Goal: Task Accomplishment & Management: Manage account settings

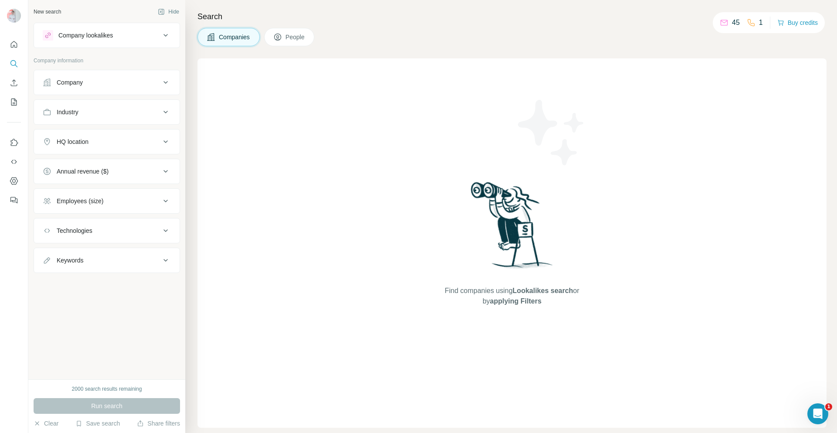
click at [168, 85] on icon at bounding box center [165, 82] width 10 height 10
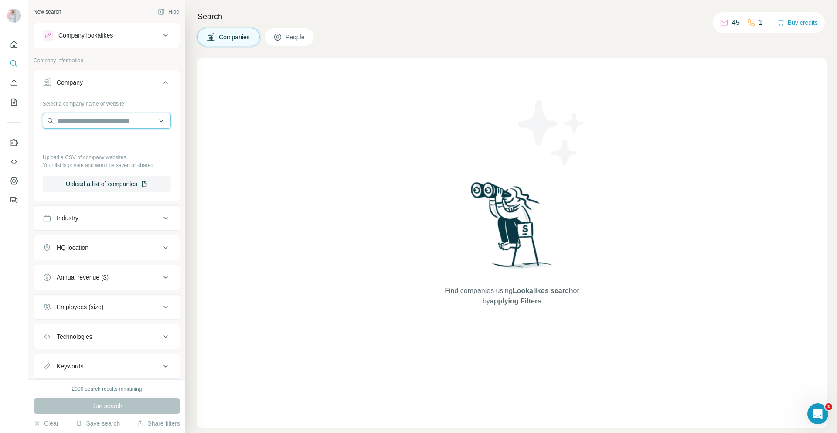
click at [120, 126] on input "text" at bounding box center [107, 121] width 128 height 16
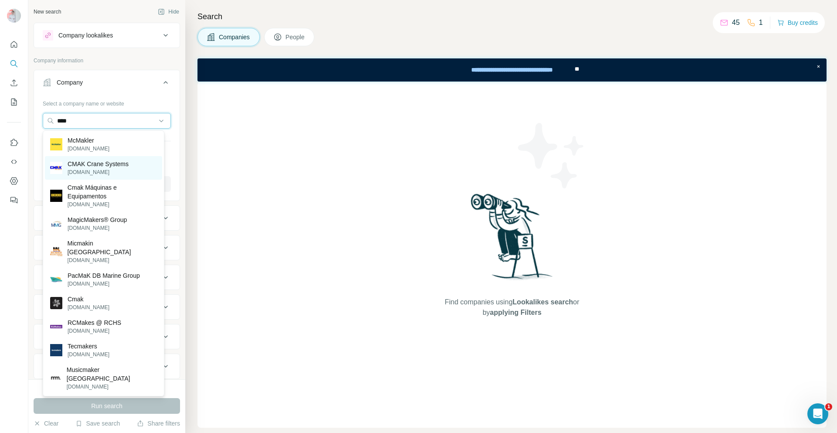
type input "****"
click at [113, 162] on p "CMAK Crane Systems" at bounding box center [98, 164] width 61 height 9
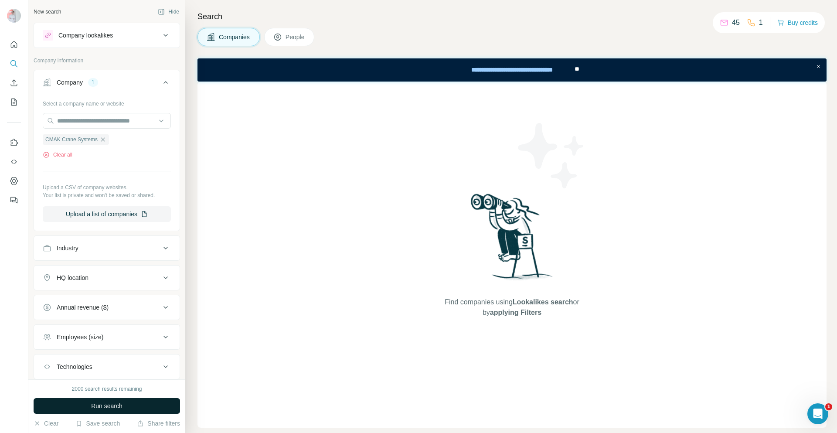
click at [139, 406] on button "Run search" at bounding box center [107, 406] width 146 height 16
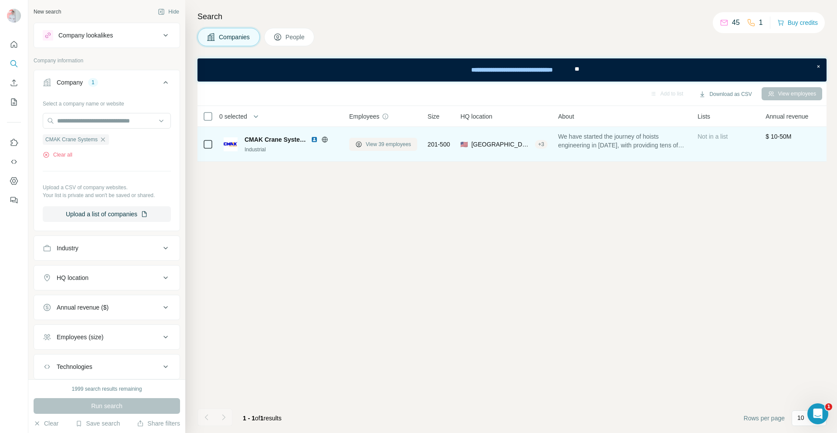
click at [383, 145] on span "View 39 employees" at bounding box center [388, 144] width 45 height 8
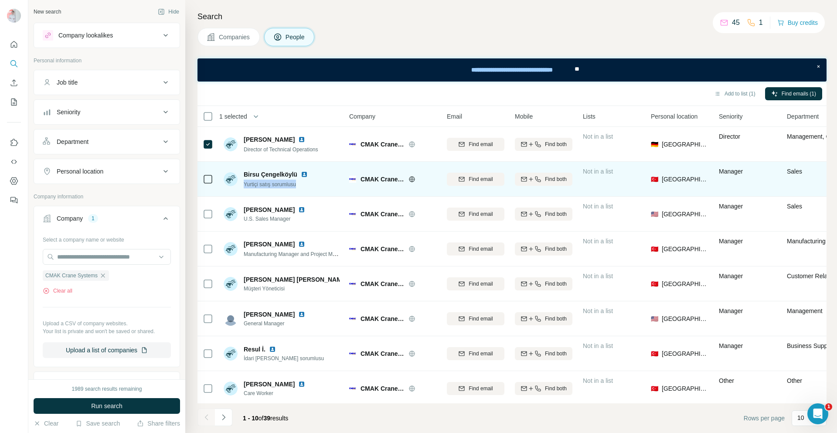
drag, startPoint x: 303, startPoint y: 186, endPoint x: 241, endPoint y: 188, distance: 61.5
click at [241, 188] on div "Birsu Çengelköylü Yurtiçi satış sorumlusu" at bounding box center [282, 179] width 116 height 24
copy span "Yurtiçi satış sorumlusu"
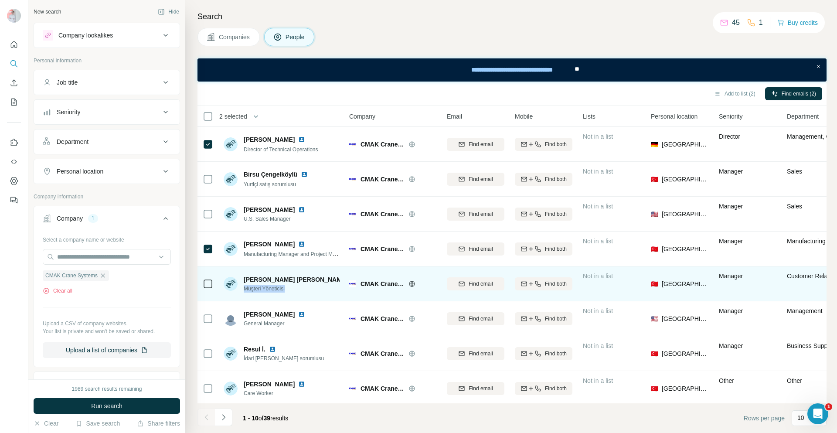
drag, startPoint x: 289, startPoint y: 289, endPoint x: 245, endPoint y: 296, distance: 44.9
click at [245, 296] on td "[PERSON_NAME] [PERSON_NAME] Müşteri Yöneticisi" at bounding box center [281, 283] width 126 height 35
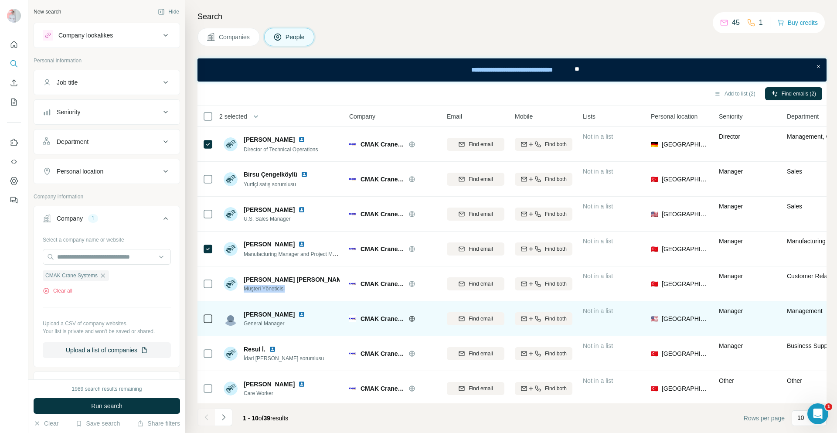
copy span "Müşteri Yöneticisi"
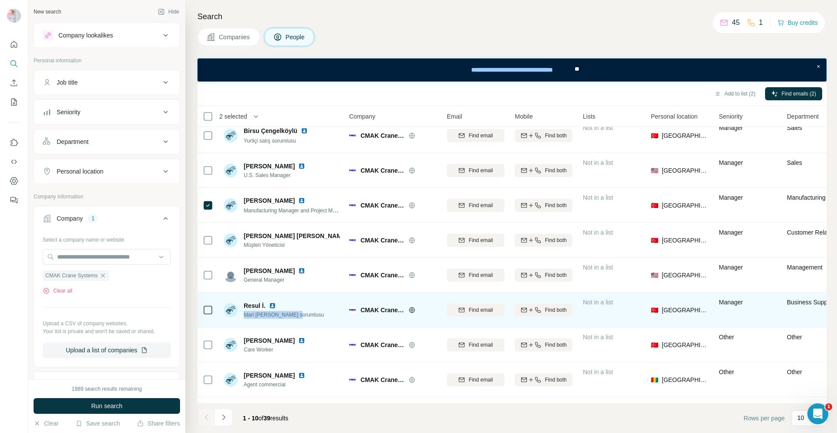
drag, startPoint x: 297, startPoint y: 316, endPoint x: 243, endPoint y: 318, distance: 54.5
click at [243, 318] on div "Resul İ. İdari [PERSON_NAME] sorumlusu" at bounding box center [282, 310] width 116 height 24
copy span "İdari [PERSON_NAME] sorumlusu"
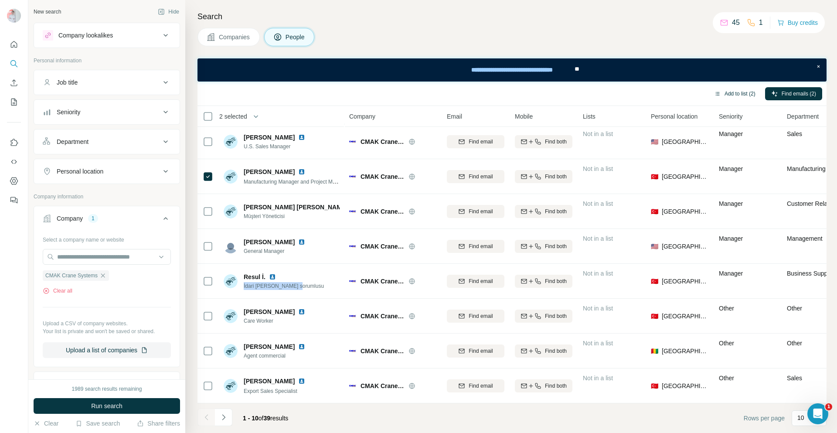
click at [717, 96] on button "Add to list (2)" at bounding box center [735, 93] width 54 height 13
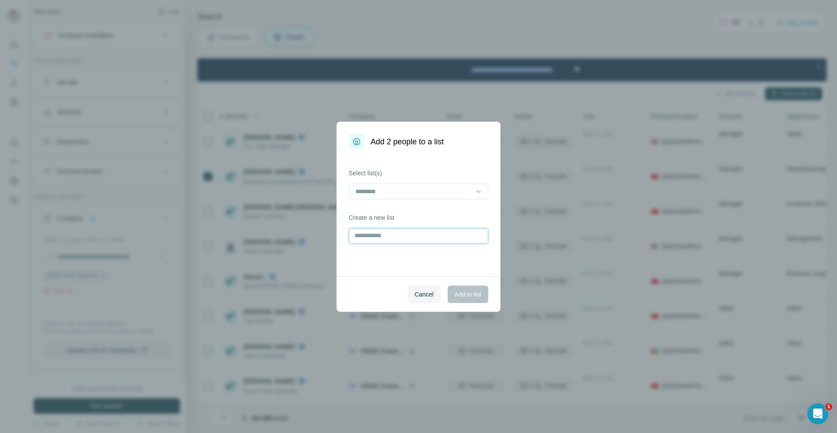
click at [448, 240] on input "text" at bounding box center [418, 236] width 139 height 16
type input "****"
click at [472, 301] on button "Add to list" at bounding box center [468, 293] width 41 height 17
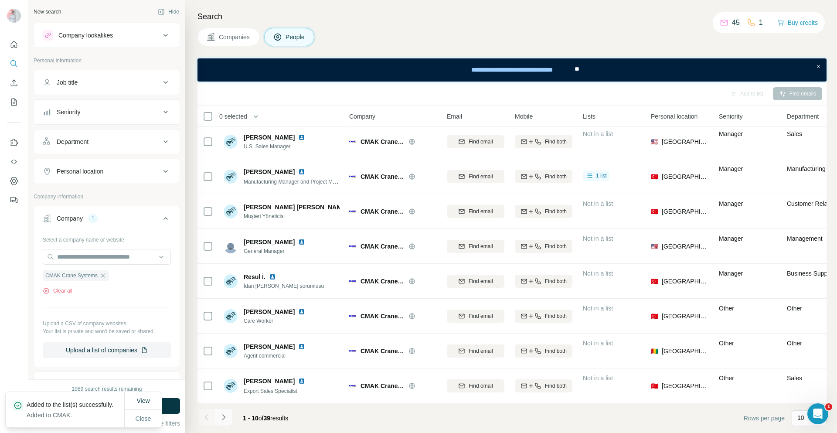
click at [226, 417] on icon "Navigate to next page" at bounding box center [223, 417] width 9 height 9
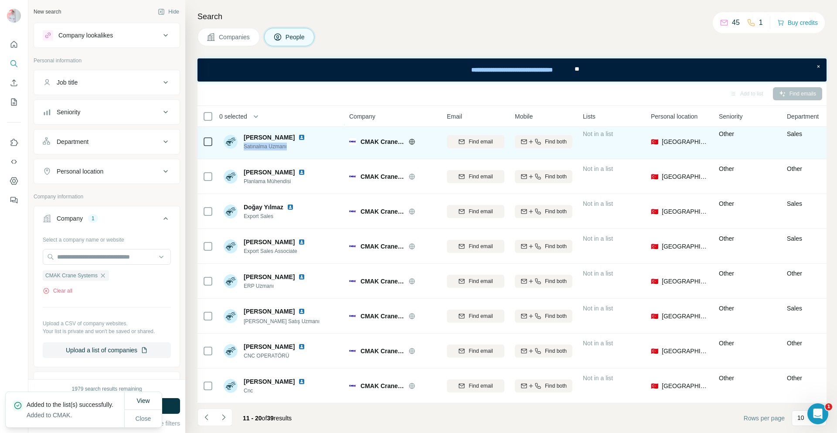
drag, startPoint x: 289, startPoint y: 142, endPoint x: 244, endPoint y: 152, distance: 45.6
click at [244, 152] on td "Cihad Kuru Satınalma Uzmanı" at bounding box center [281, 141] width 126 height 35
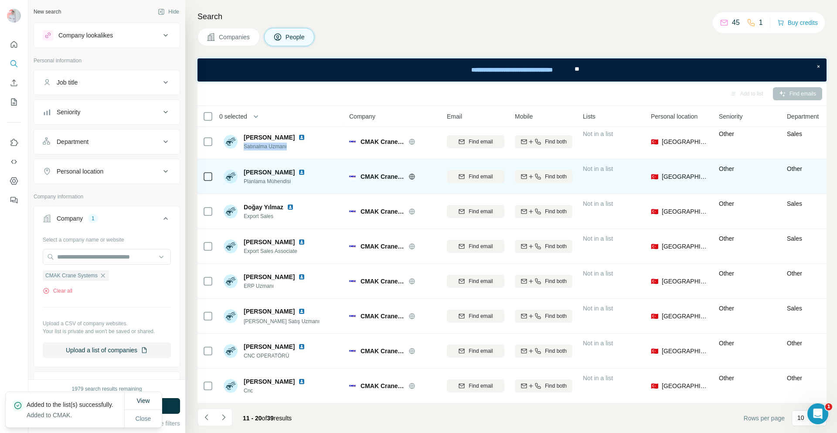
copy span "Satınalma Uzmanı"
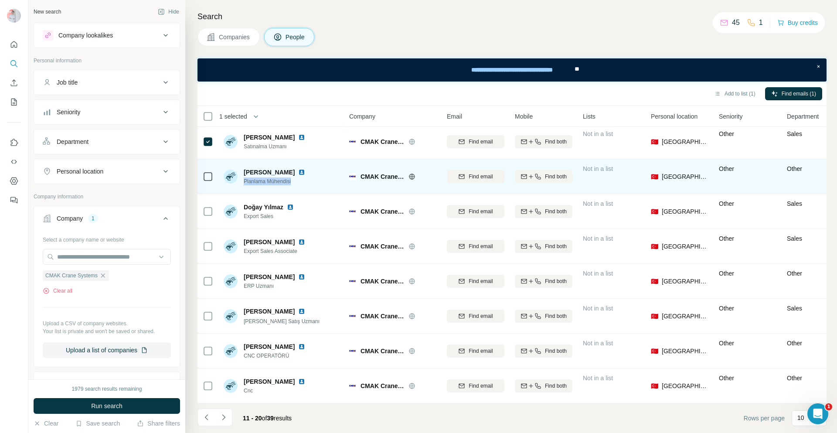
drag, startPoint x: 295, startPoint y: 179, endPoint x: 243, endPoint y: 184, distance: 52.1
click at [243, 184] on td "[PERSON_NAME] Planlama Mühendisi" at bounding box center [281, 176] width 126 height 35
copy span "Planlama Mühendisi"
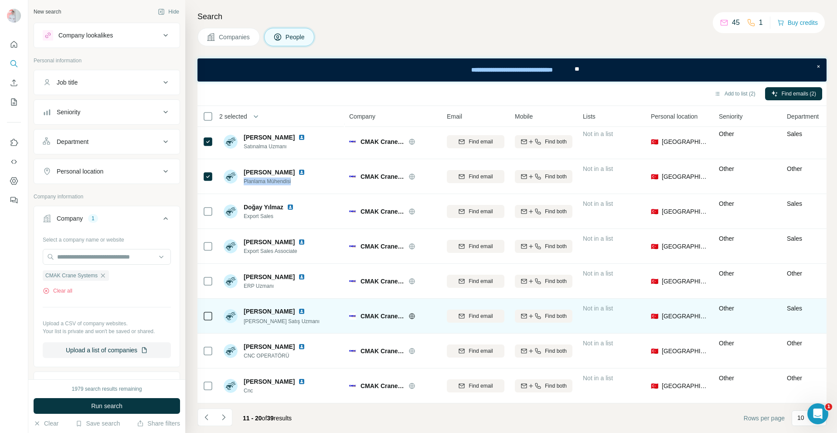
scroll to position [0, 0]
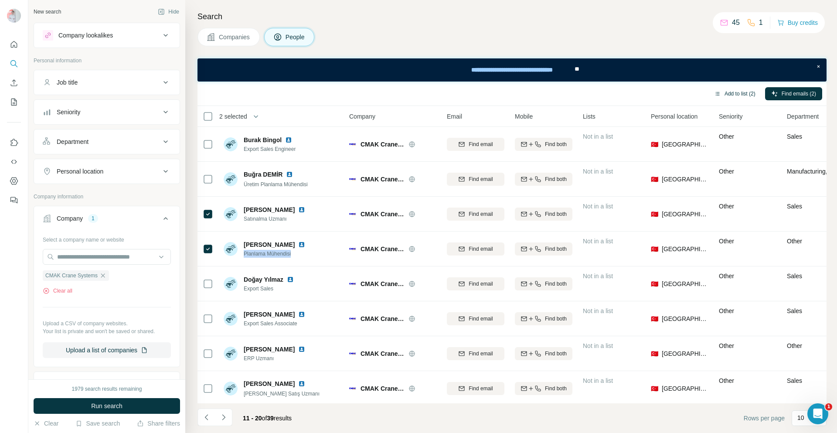
click at [743, 95] on button "Add to list (2)" at bounding box center [735, 93] width 54 height 13
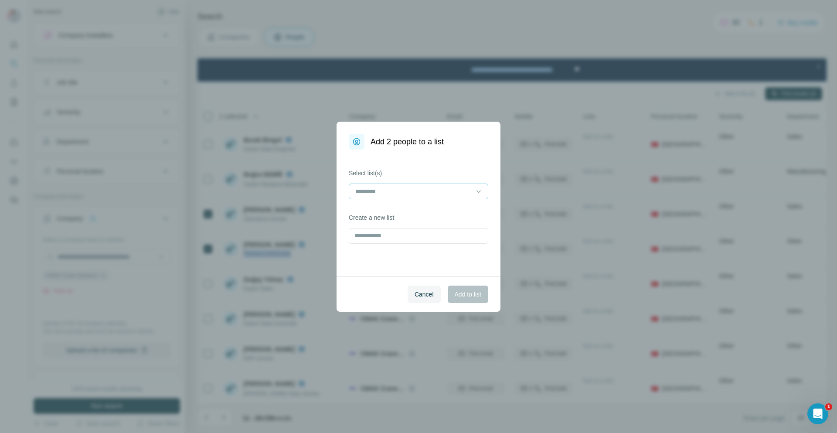
click at [458, 193] on input at bounding box center [413, 192] width 118 height 10
click at [413, 211] on div "CMAK" at bounding box center [418, 211] width 125 height 9
click at [471, 290] on span "Add to list" at bounding box center [468, 294] width 27 height 9
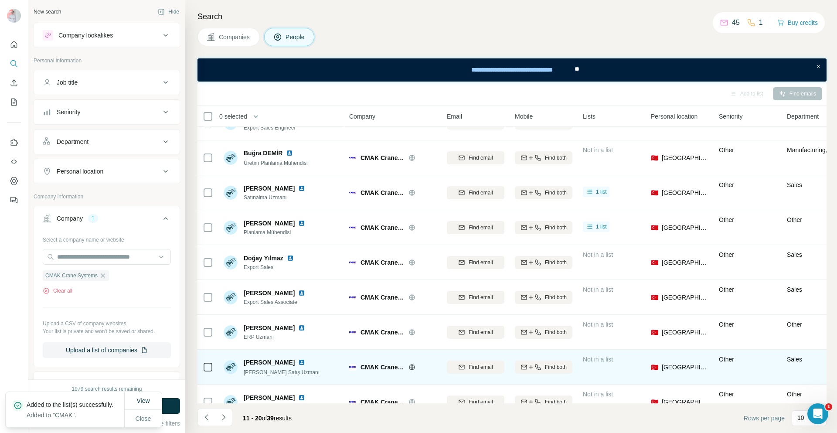
scroll to position [77, 0]
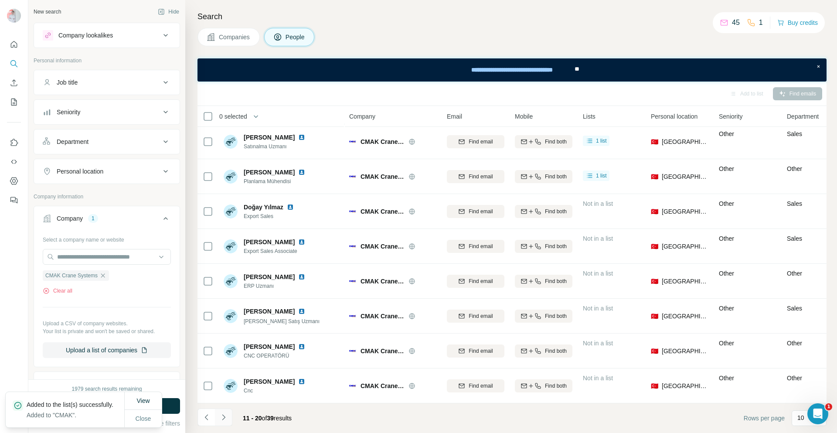
click at [222, 418] on icon "Navigate to next page" at bounding box center [223, 417] width 9 height 9
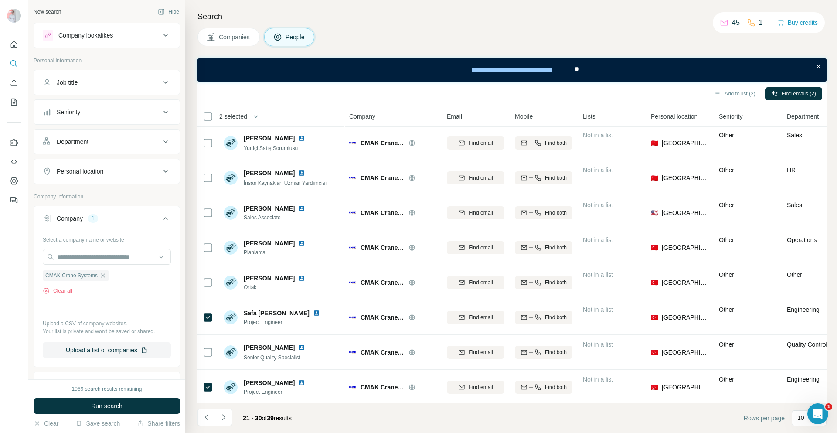
scroll to position [0, 0]
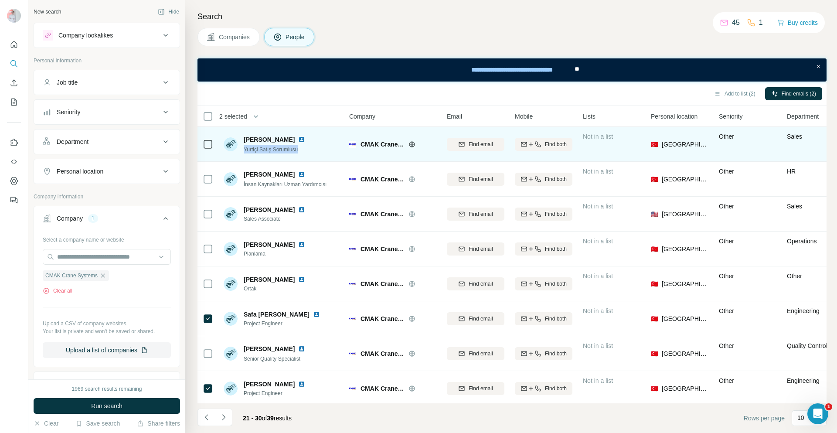
drag, startPoint x: 301, startPoint y: 150, endPoint x: 245, endPoint y: 154, distance: 56.4
click at [245, 154] on div "[PERSON_NAME] Yurtiçi Satış Sorumlusu" at bounding box center [282, 144] width 116 height 24
copy span "Yurtiçi Satış Sorumlusu"
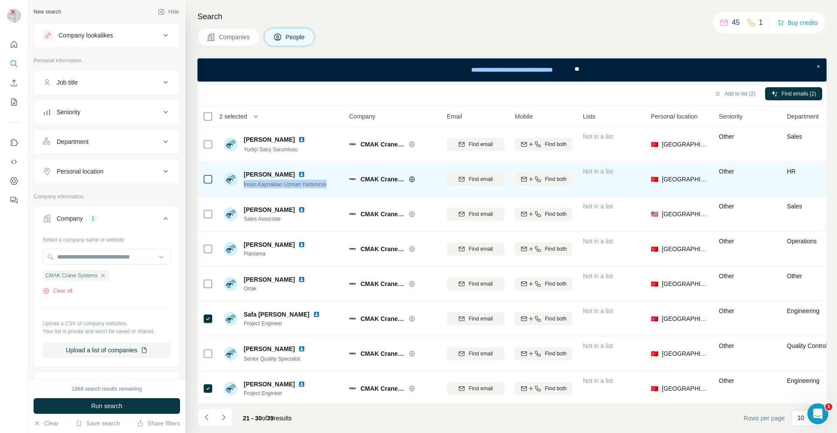
drag, startPoint x: 329, startPoint y: 183, endPoint x: 242, endPoint y: 184, distance: 86.3
click at [242, 184] on div "[PERSON_NAME] İnsan Kaynakları Uzman Yardımcısı" at bounding box center [275, 179] width 103 height 18
copy span "İnsan Kaynakları Uzman Yardımcısı"
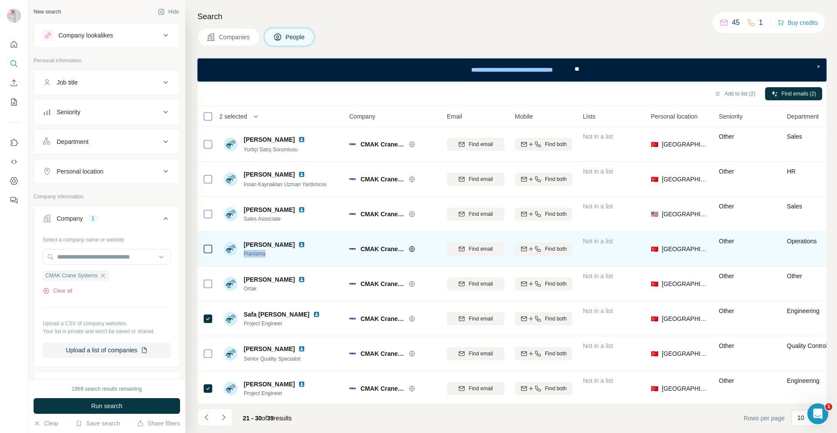
drag, startPoint x: 268, startPoint y: 253, endPoint x: 244, endPoint y: 259, distance: 25.3
click at [244, 259] on div "[PERSON_NAME] Planlama" at bounding box center [282, 249] width 116 height 24
copy span "Planlama"
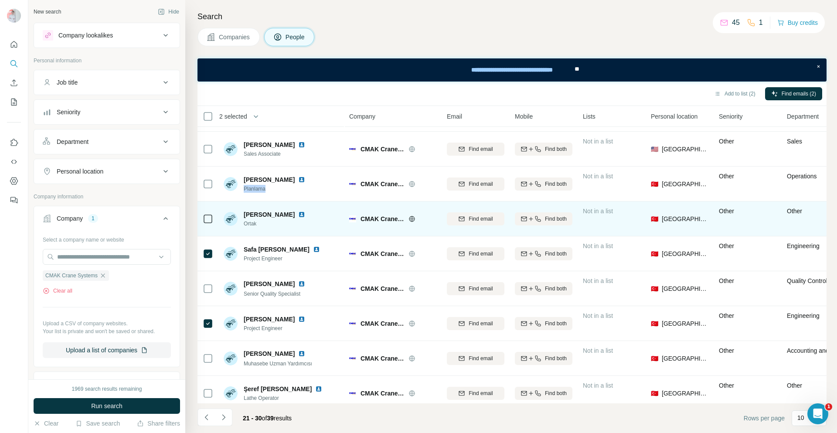
scroll to position [77, 0]
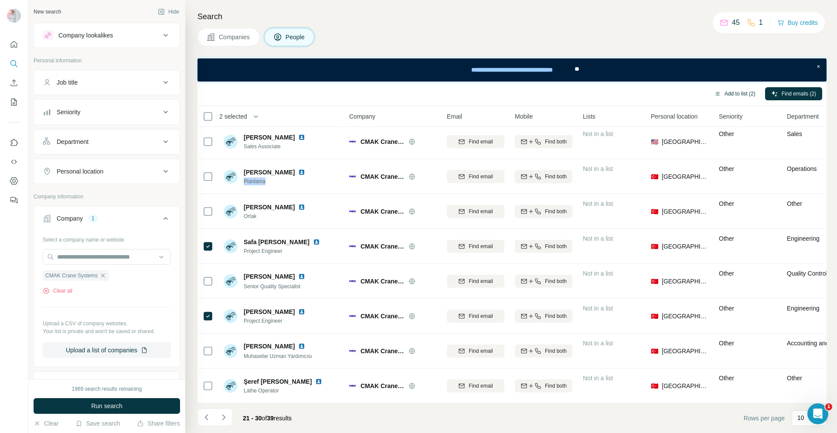
click at [747, 87] on button "Add to list (2)" at bounding box center [735, 93] width 54 height 13
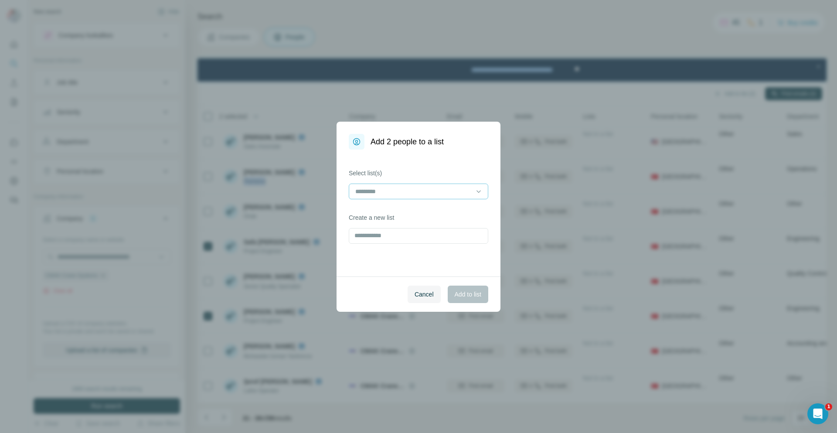
click at [455, 190] on input at bounding box center [413, 192] width 118 height 10
click at [376, 211] on div "CMAK" at bounding box center [418, 211] width 125 height 9
click at [476, 297] on span "Add to list" at bounding box center [468, 294] width 27 height 9
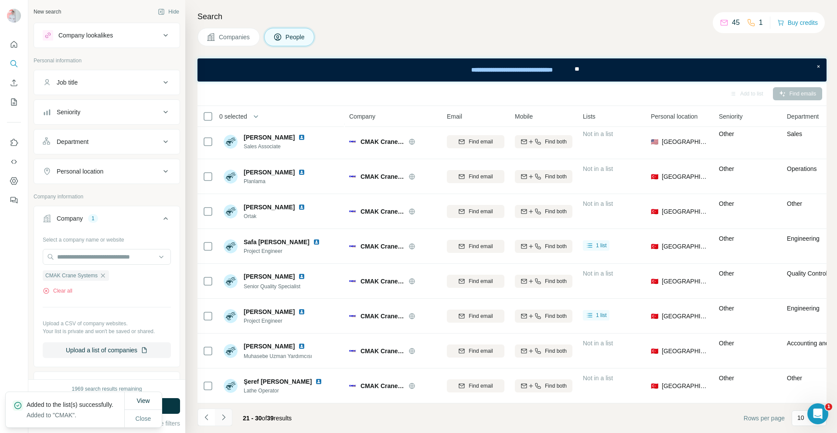
click at [221, 417] on icon "Navigate to next page" at bounding box center [223, 417] width 9 height 9
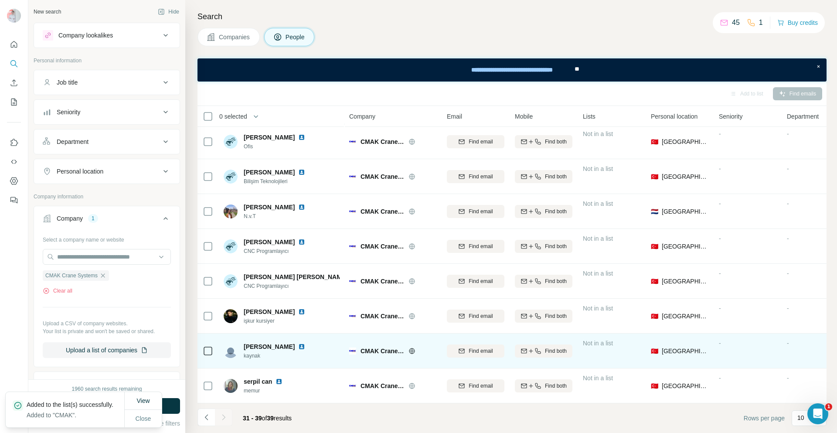
scroll to position [0, 0]
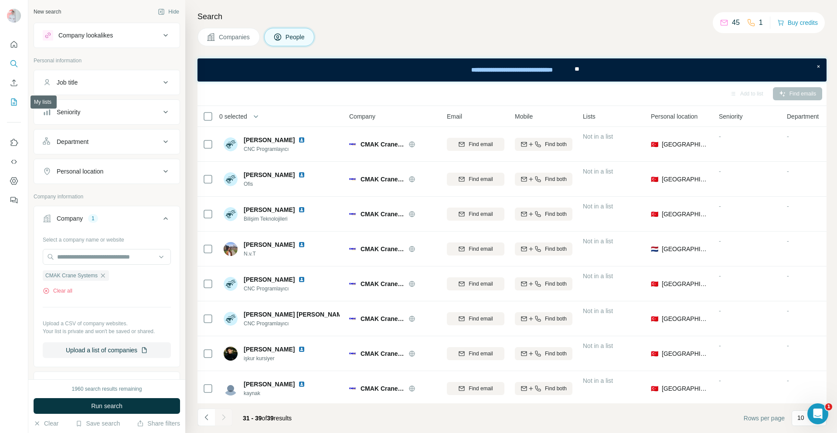
click at [14, 104] on icon "My lists" at bounding box center [15, 101] width 4 height 6
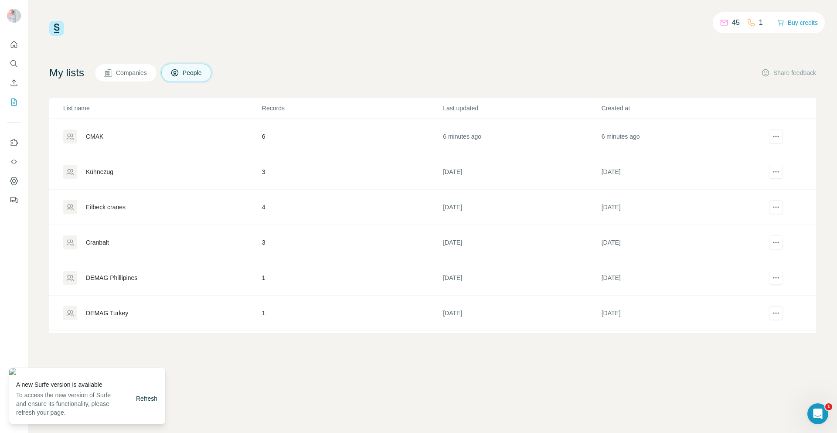
click at [93, 132] on div "CMAK" at bounding box center [162, 136] width 198 height 14
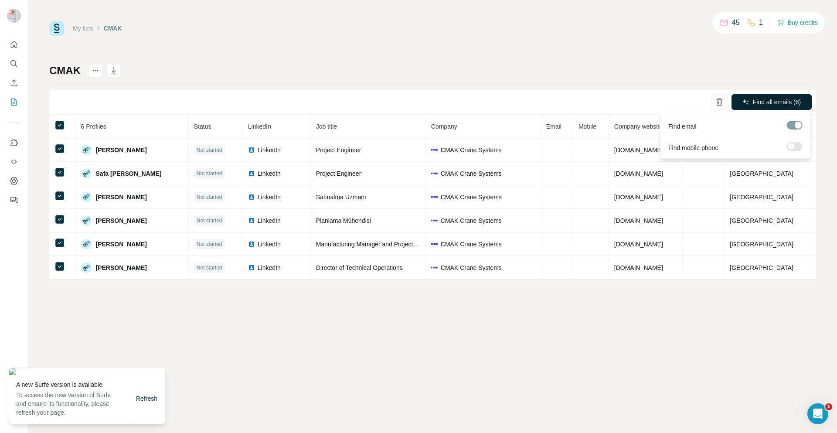
click at [793, 102] on span "Find all emails (6)" at bounding box center [777, 102] width 48 height 9
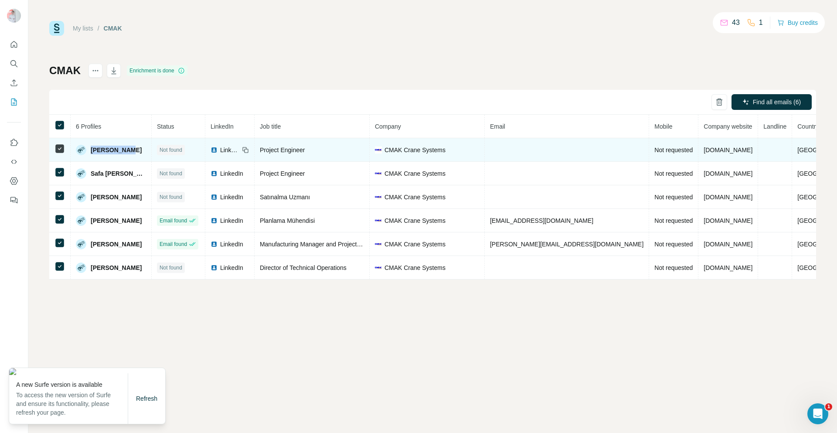
drag, startPoint x: 134, startPoint y: 149, endPoint x: 91, endPoint y: 153, distance: 42.9
click at [91, 153] on div "[PERSON_NAME]" at bounding box center [111, 150] width 70 height 10
copy span "[PERSON_NAME]"
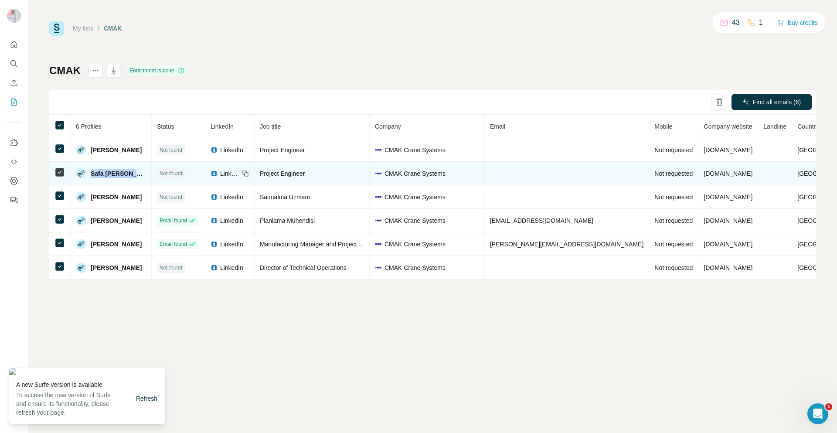
drag, startPoint x: 143, startPoint y: 173, endPoint x: 92, endPoint y: 179, distance: 50.9
click at [92, 179] on td "Safa [PERSON_NAME]" at bounding box center [111, 174] width 81 height 24
copy span "Safa [PERSON_NAME]"
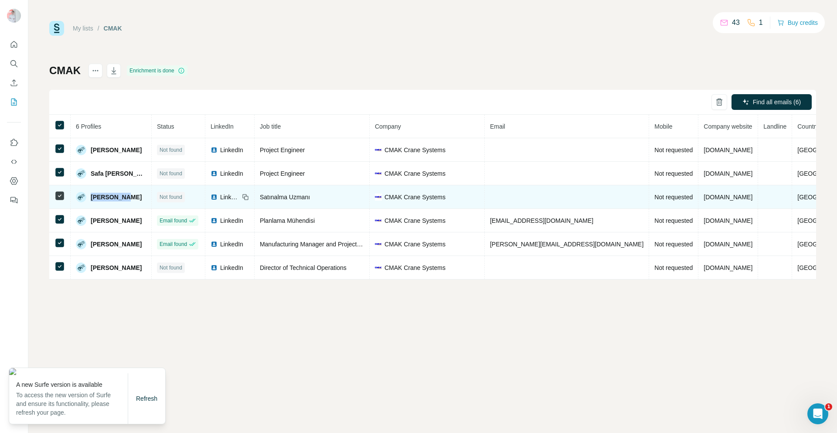
drag, startPoint x: 127, startPoint y: 196, endPoint x: 94, endPoint y: 198, distance: 33.2
click at [94, 198] on div "[PERSON_NAME]" at bounding box center [111, 197] width 70 height 10
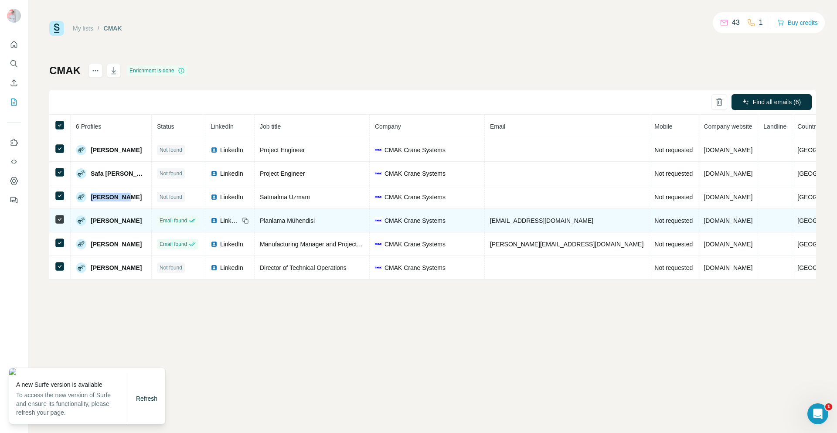
drag, startPoint x: 147, startPoint y: 223, endPoint x: 95, endPoint y: 227, distance: 52.0
click at [95, 227] on td "[PERSON_NAME]" at bounding box center [111, 221] width 81 height 24
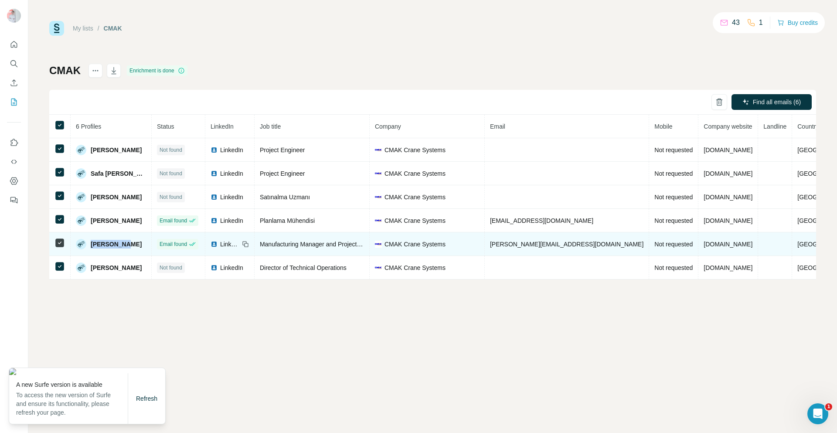
drag, startPoint x: 130, startPoint y: 244, endPoint x: 94, endPoint y: 241, distance: 36.2
click at [94, 241] on div "[PERSON_NAME]" at bounding box center [111, 244] width 70 height 10
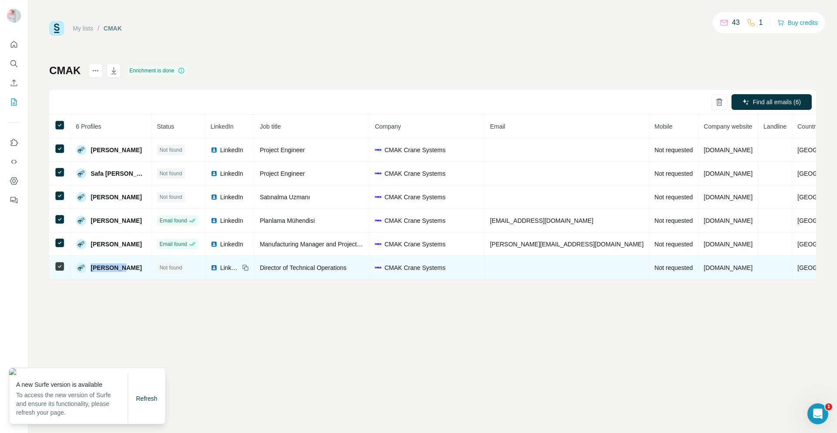
drag, startPoint x: 122, startPoint y: 267, endPoint x: 94, endPoint y: 275, distance: 28.6
click at [94, 275] on td "[PERSON_NAME]" at bounding box center [111, 268] width 81 height 24
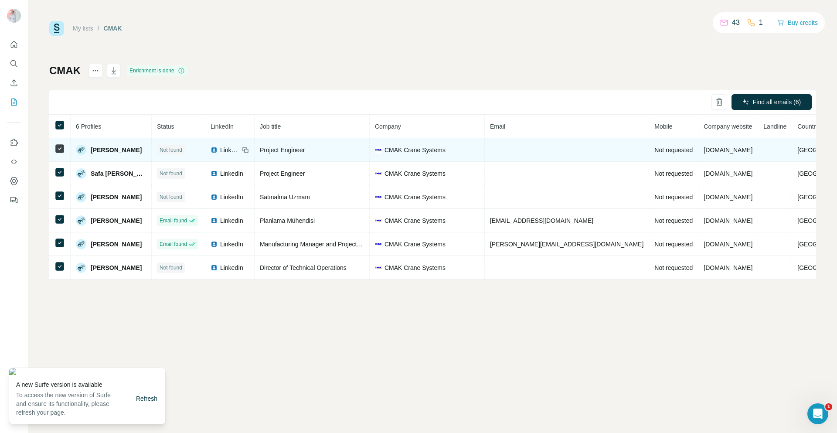
click at [238, 149] on span "LinkedIn" at bounding box center [229, 150] width 19 height 9
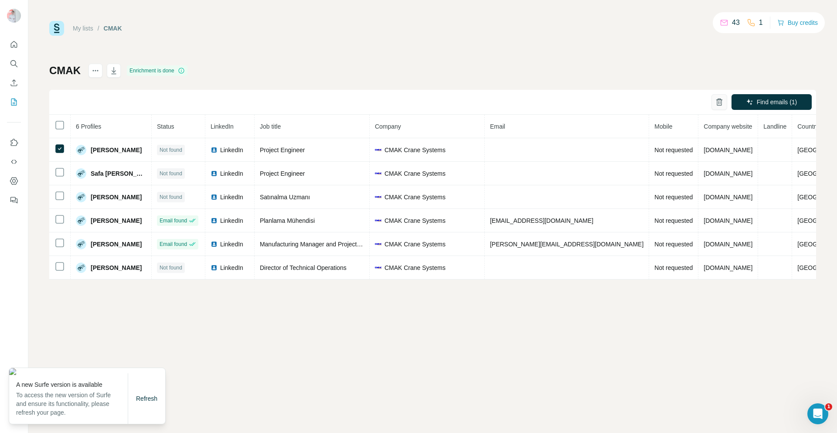
click at [714, 102] on button "button" at bounding box center [719, 102] width 16 height 16
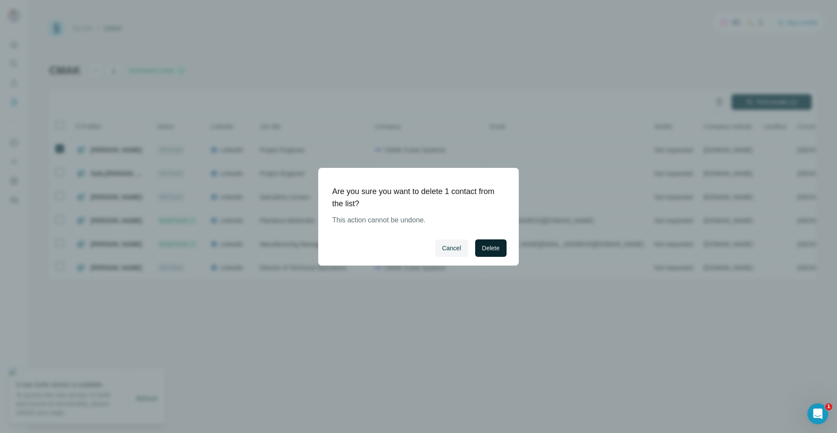
click at [488, 250] on span "Delete" at bounding box center [490, 248] width 17 height 9
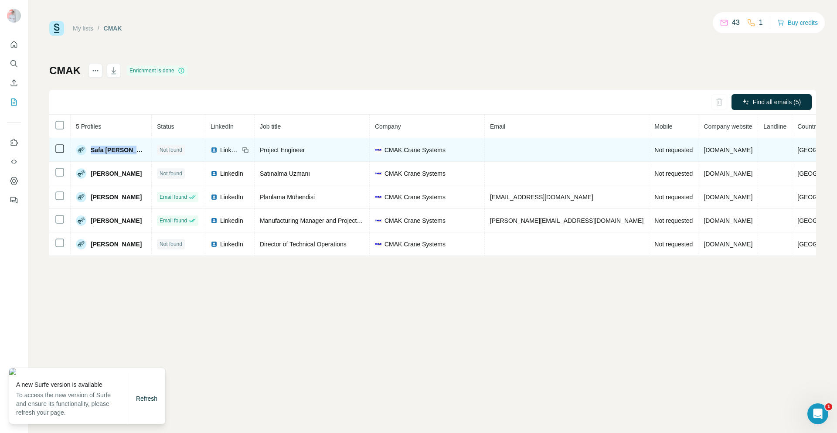
drag, startPoint x: 142, startPoint y: 149, endPoint x: 95, endPoint y: 145, distance: 47.7
click at [95, 145] on div "Safa [PERSON_NAME]" at bounding box center [111, 150] width 70 height 10
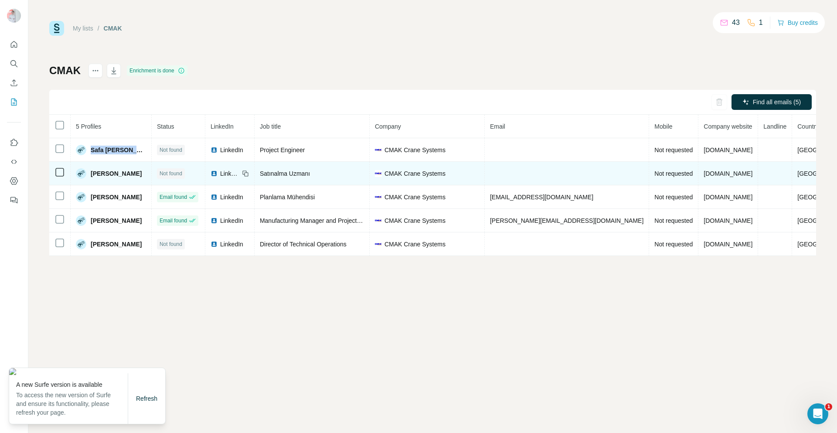
click at [231, 176] on span "LinkedIn" at bounding box center [229, 173] width 19 height 9
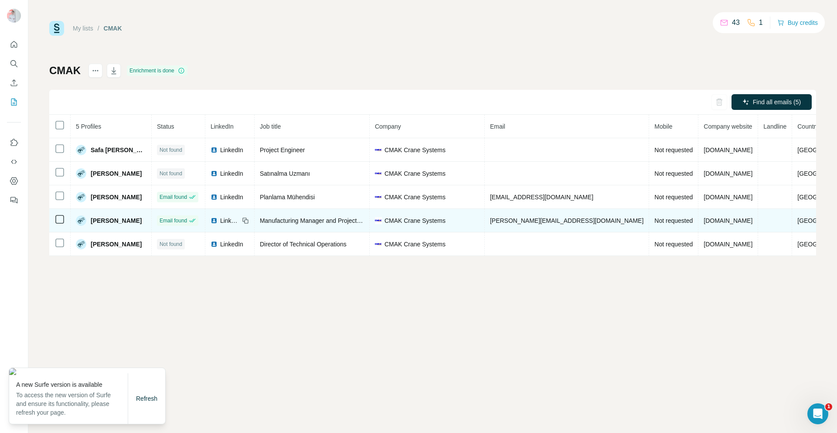
click at [238, 221] on span "LinkedIn" at bounding box center [229, 220] width 19 height 9
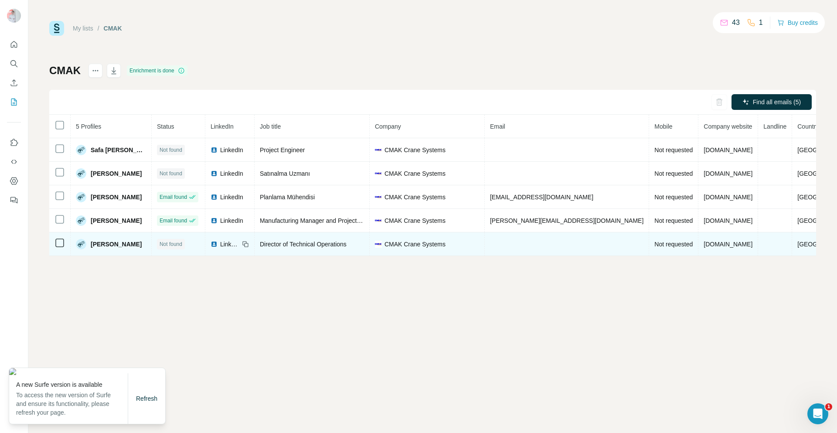
click at [237, 244] on span "LinkedIn" at bounding box center [229, 244] width 19 height 9
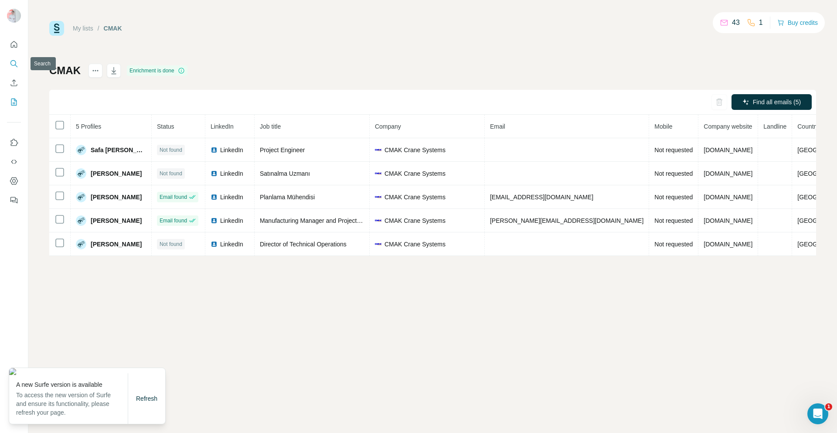
click at [13, 63] on icon "Search" at bounding box center [14, 63] width 9 height 9
